Goal: Find specific page/section: Find specific page/section

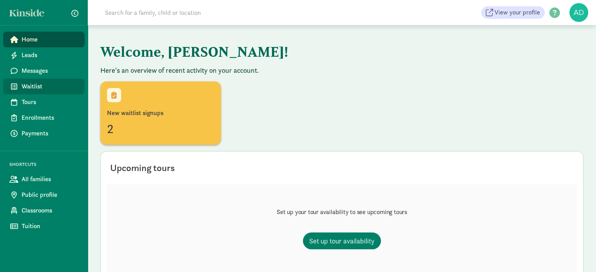
click at [36, 83] on span "Waitlist" at bounding box center [50, 86] width 57 height 9
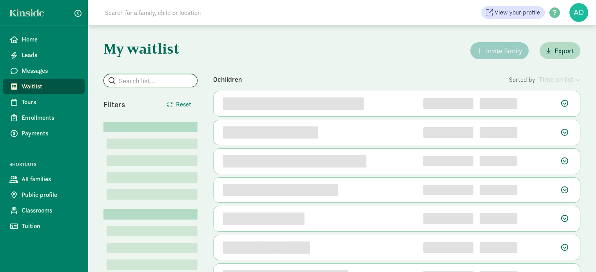
click at [142, 83] on input "search" at bounding box center [150, 80] width 93 height 13
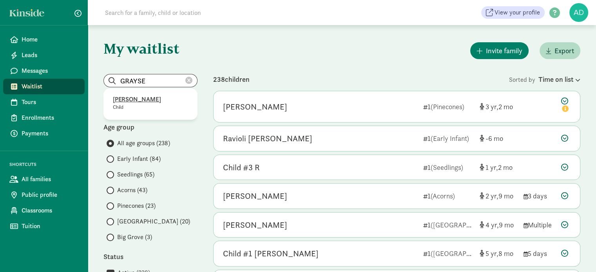
click at [140, 98] on p "Graysen Adams" at bounding box center [150, 99] width 75 height 9
type input "Graysen Adams"
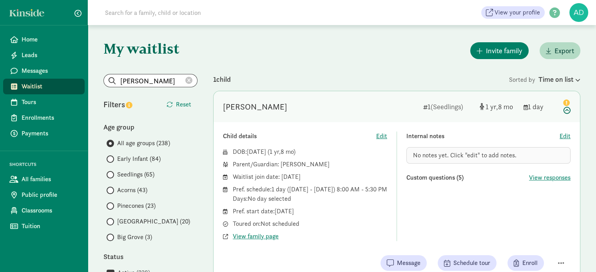
scroll to position [78, 0]
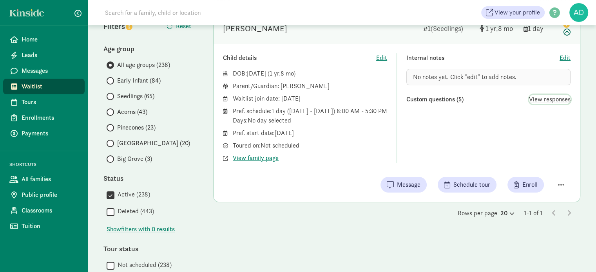
click at [539, 98] on span "View responses" at bounding box center [550, 99] width 42 height 9
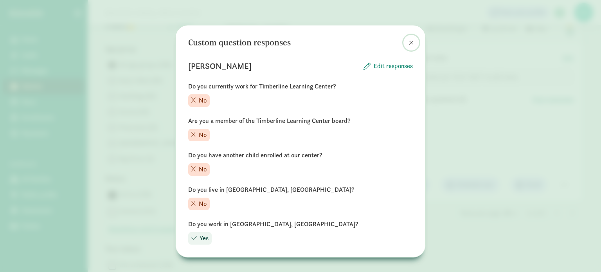
click at [409, 42] on span at bounding box center [411, 43] width 5 height 6
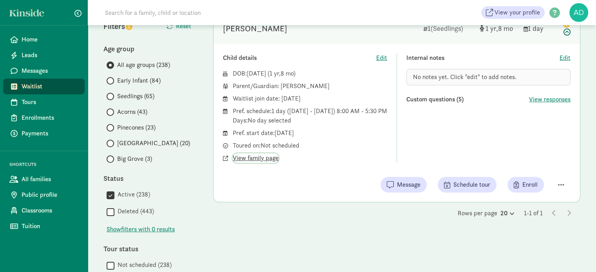
click at [262, 163] on span "View family page" at bounding box center [256, 157] width 46 height 9
